Goal: Book appointment/travel/reservation

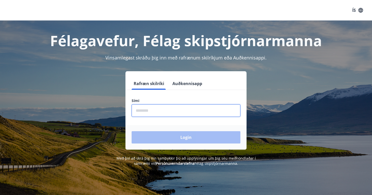
click at [156, 111] on input "phone" at bounding box center [186, 110] width 109 height 13
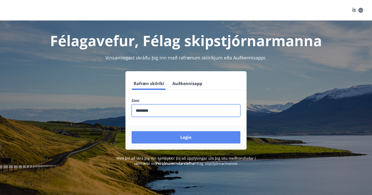
type input "********"
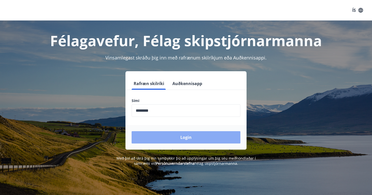
click at [171, 136] on button "Login" at bounding box center [186, 137] width 109 height 12
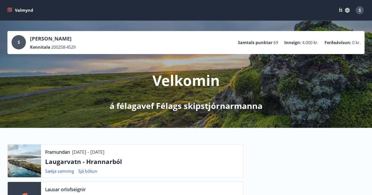
click at [10, 10] on icon "menu" at bounding box center [10, 10] width 6 height 1
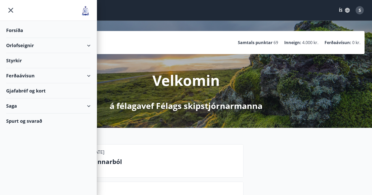
click at [90, 45] on div "Orlofseignir" at bounding box center [48, 45] width 84 height 15
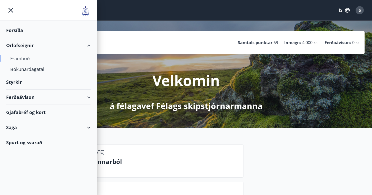
click at [29, 58] on div "Framboð" at bounding box center [48, 58] width 76 height 11
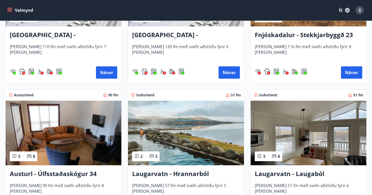
scroll to position [724, 0]
click at [187, 174] on h3 "Laugarvatn - Hrannarból" at bounding box center [186, 174] width 108 height 9
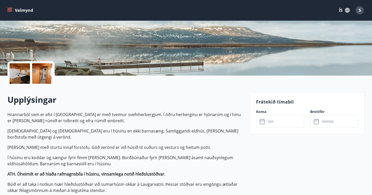
scroll to position [80, 0]
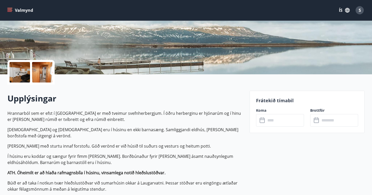
click at [273, 123] on input "text" at bounding box center [285, 120] width 38 height 13
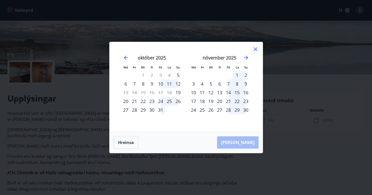
click at [255, 51] on icon at bounding box center [255, 49] width 6 height 6
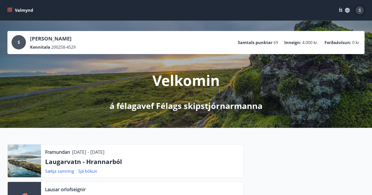
click at [361, 9] on div "S" at bounding box center [360, 10] width 8 height 8
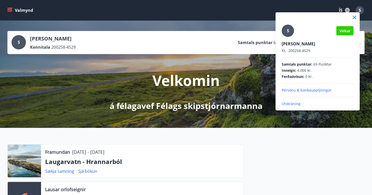
click at [294, 102] on p "Útskráning" at bounding box center [318, 103] width 72 height 5
